Goal: Find specific page/section

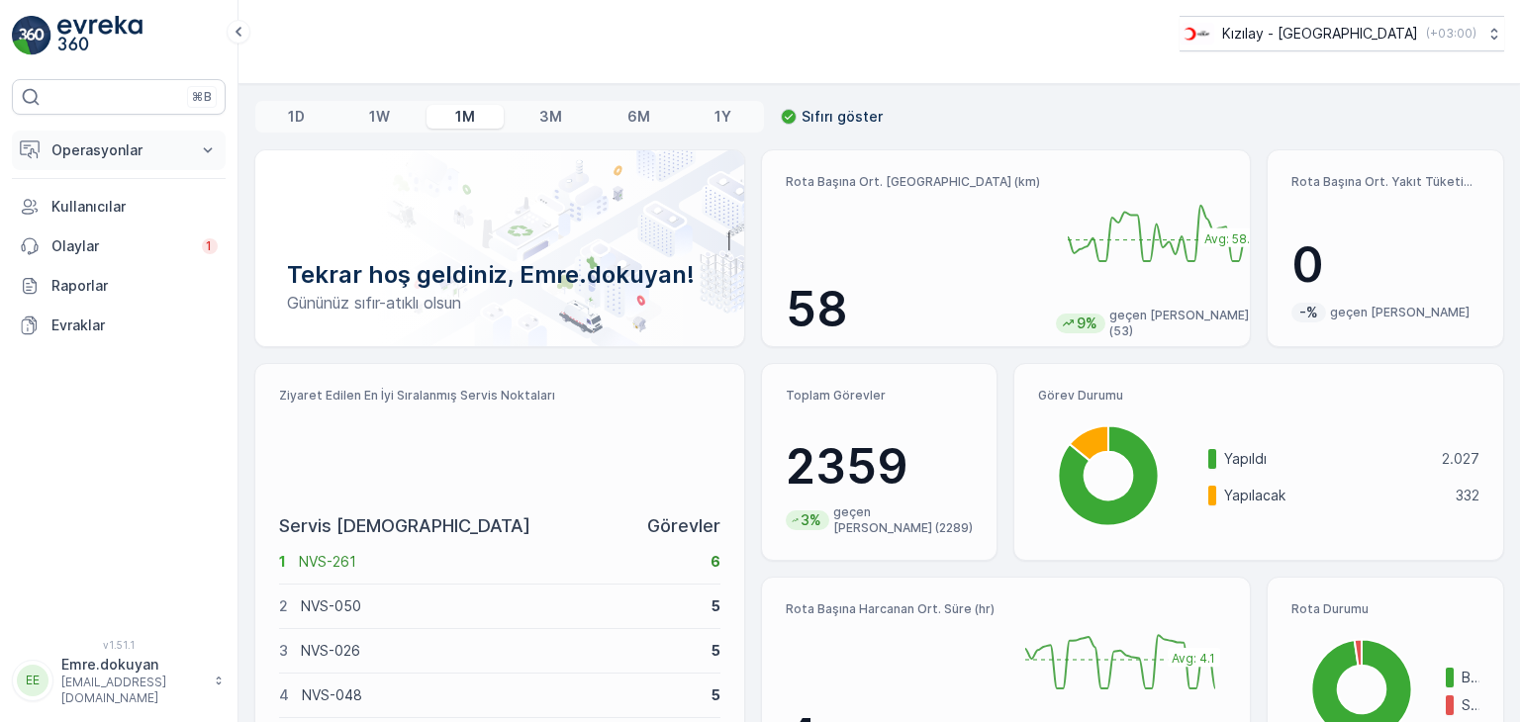
click at [158, 147] on p "Operasyonlar" at bounding box center [118, 151] width 135 height 20
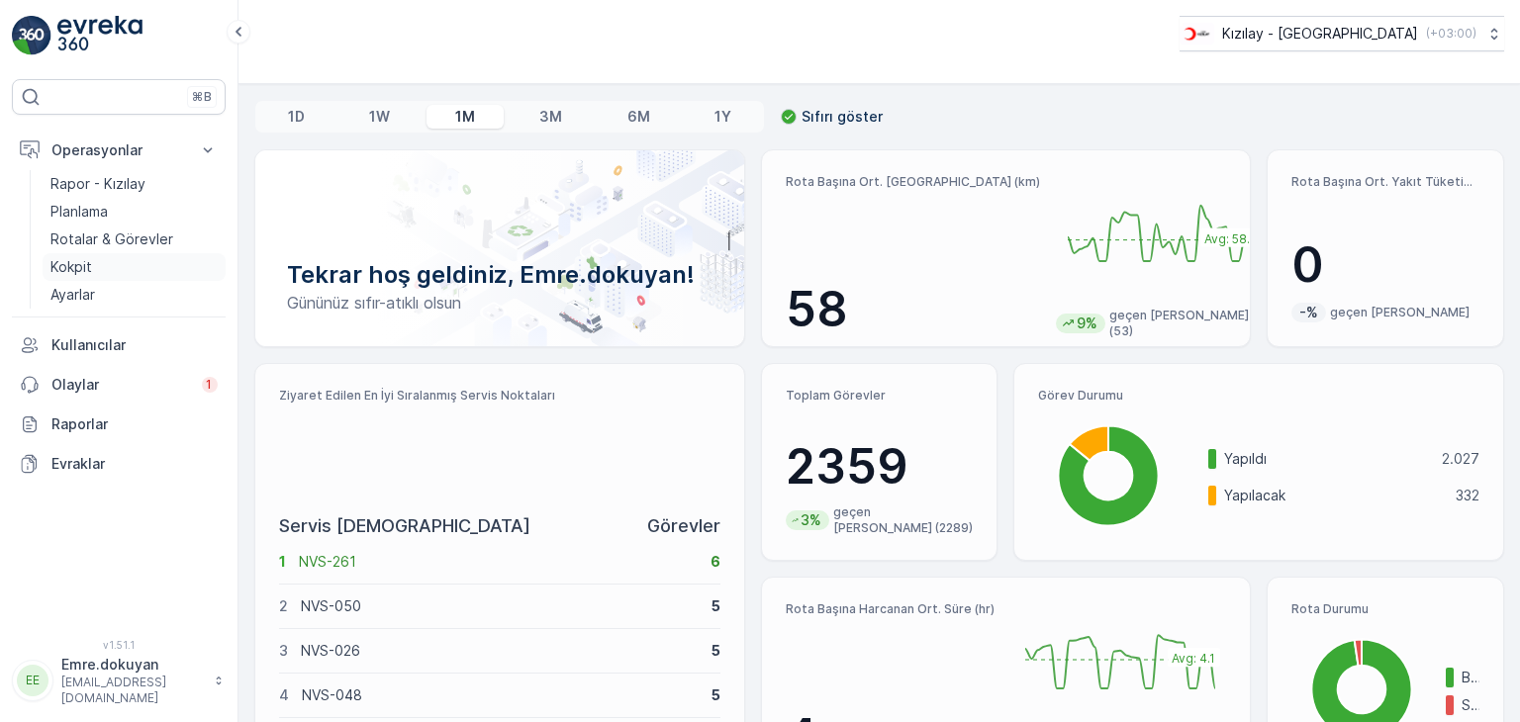
click at [104, 274] on link "Kokpit" at bounding box center [134, 267] width 183 height 28
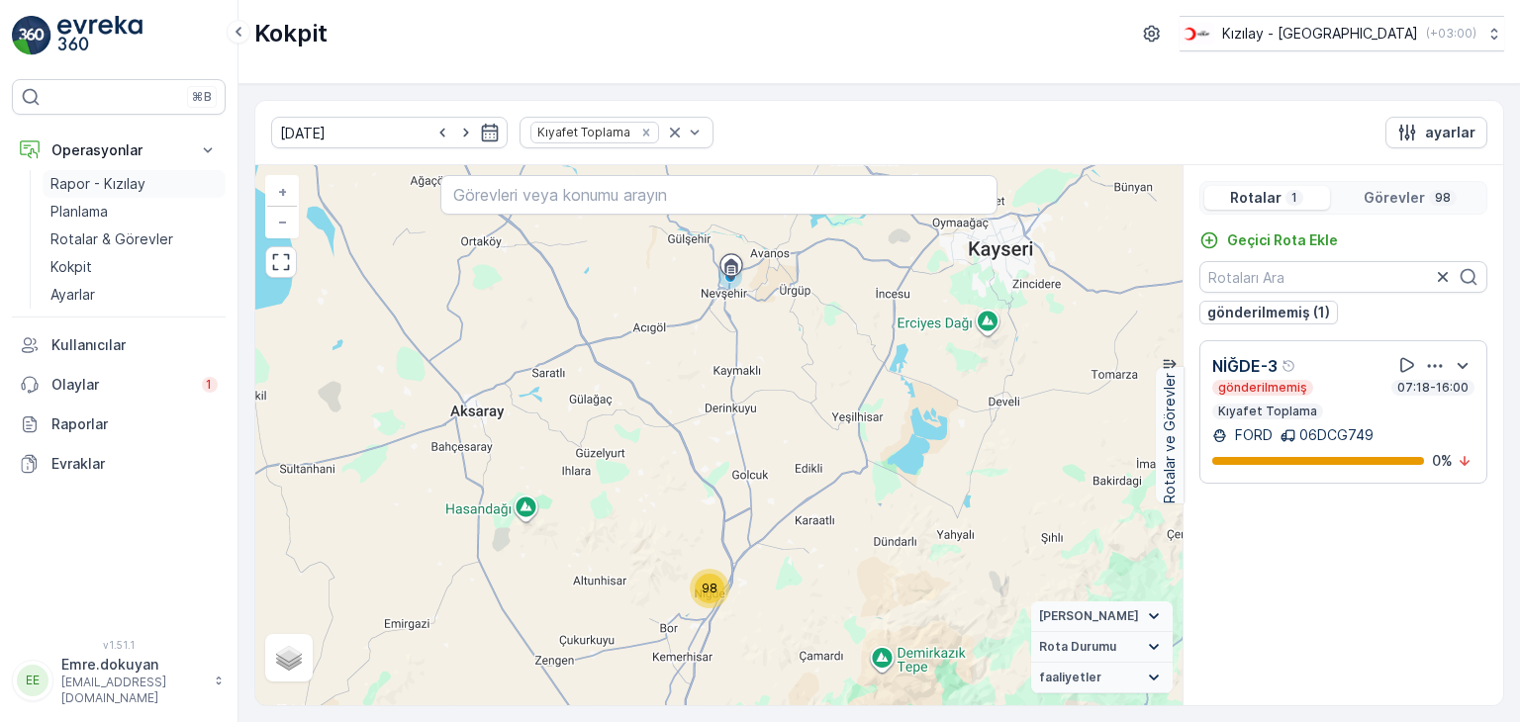
click at [124, 183] on p "Rapor - Kızılay" at bounding box center [97, 184] width 95 height 20
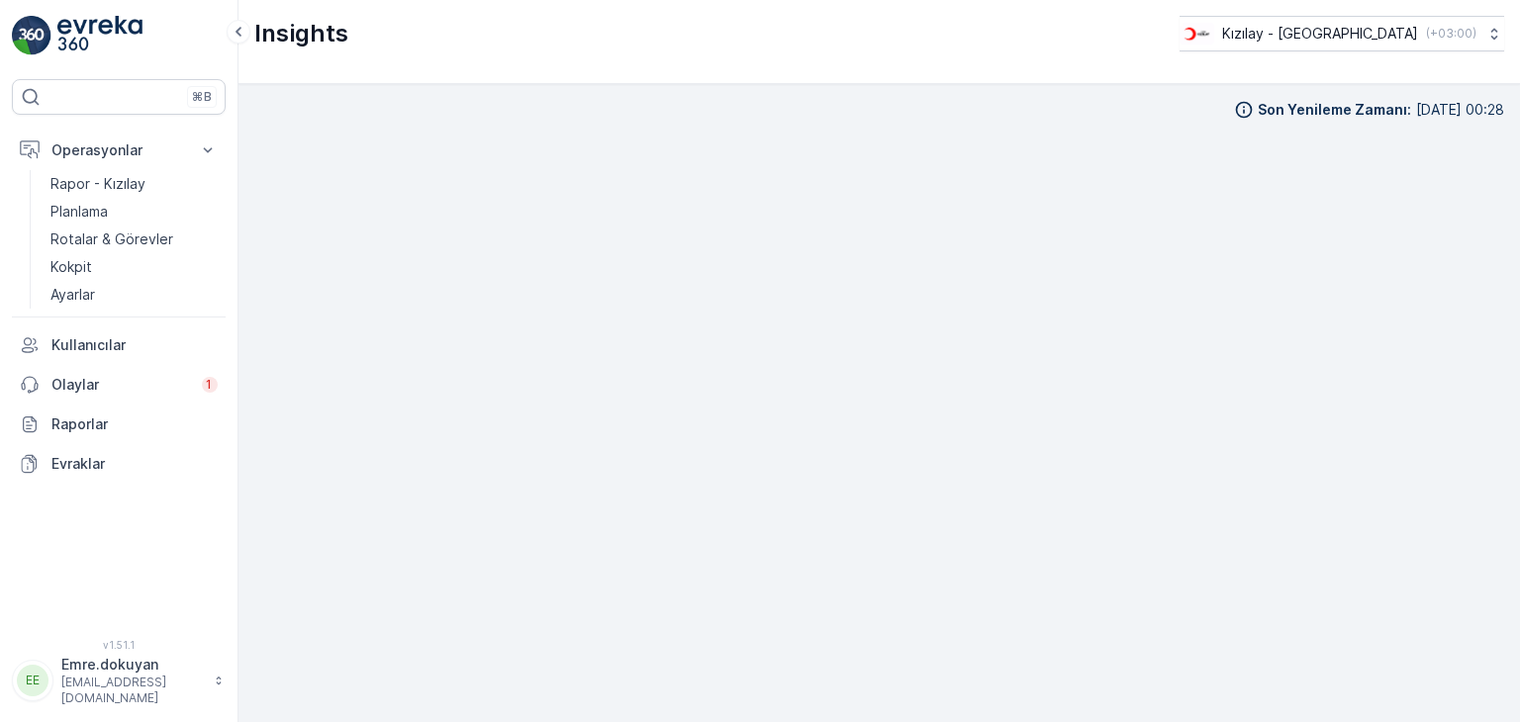
scroll to position [17, 0]
